Goal: Task Accomplishment & Management: Complete application form

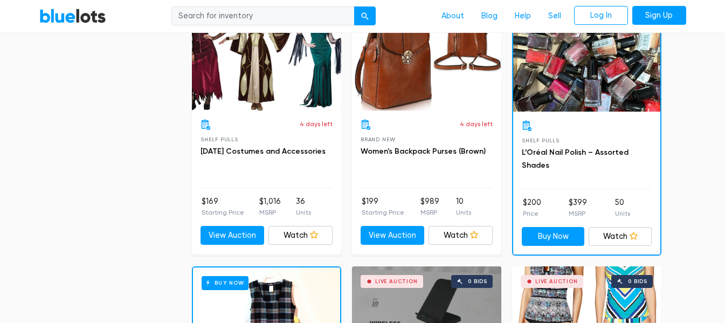
scroll to position [1402, 0]
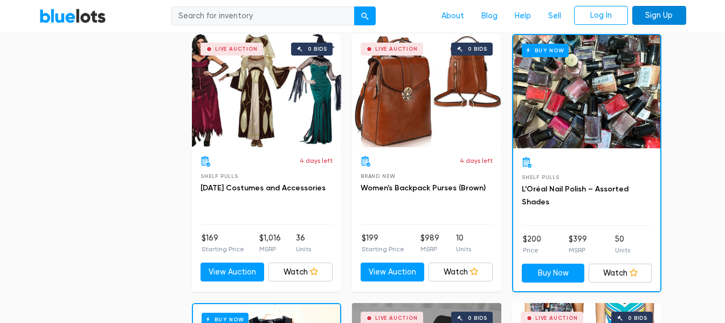
click at [662, 13] on link "Sign Up" at bounding box center [659, 15] width 54 height 19
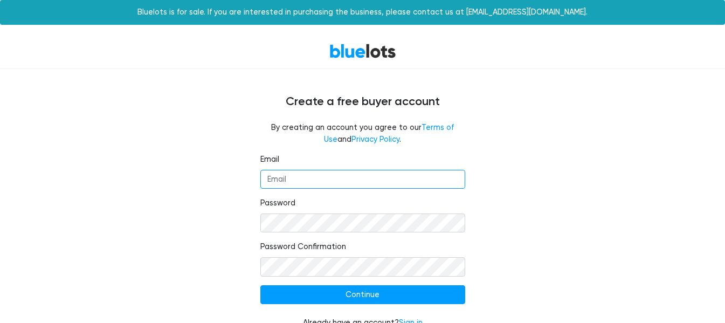
click at [357, 179] on input "Email" at bounding box center [362, 179] width 205 height 19
type input "[EMAIL_ADDRESS][DOMAIN_NAME]"
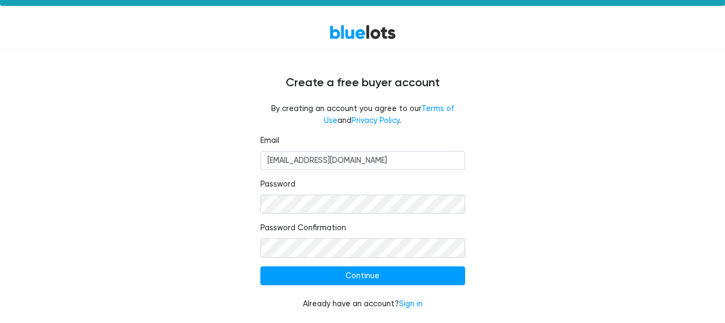
click at [378, 286] on form "Email lecremeboutiquellc@gmail.com Password Password Confirmation Continue Alre…" at bounding box center [362, 222] width 205 height 175
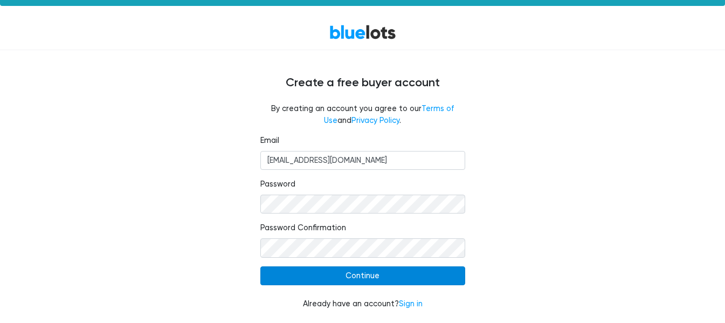
click at [379, 271] on input "Continue" at bounding box center [362, 275] width 205 height 19
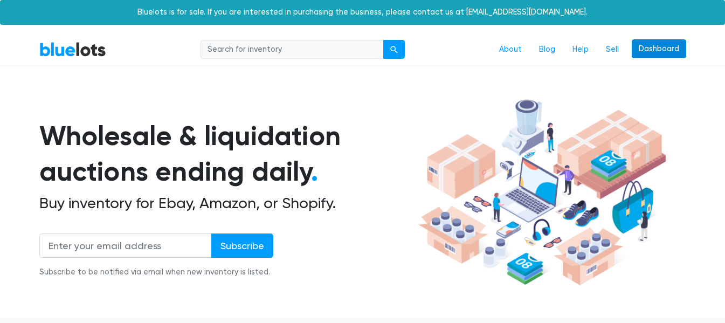
click at [648, 53] on link "Dashboard" at bounding box center [659, 48] width 54 height 19
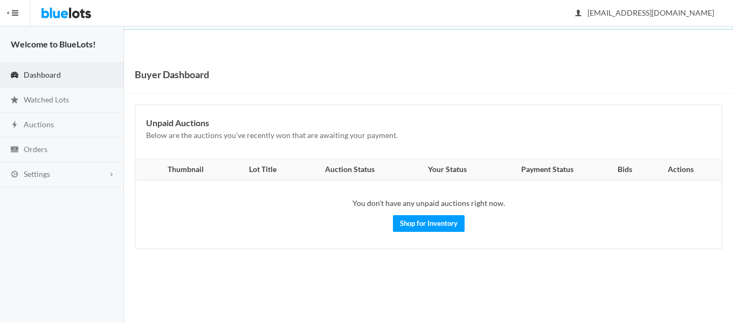
click at [57, 9] on img at bounding box center [66, 13] width 51 height 26
